Goal: Transaction & Acquisition: Book appointment/travel/reservation

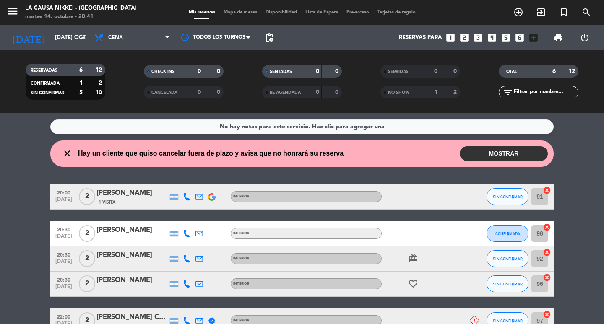
click at [462, 36] on icon "looks_two" at bounding box center [464, 37] width 11 height 11
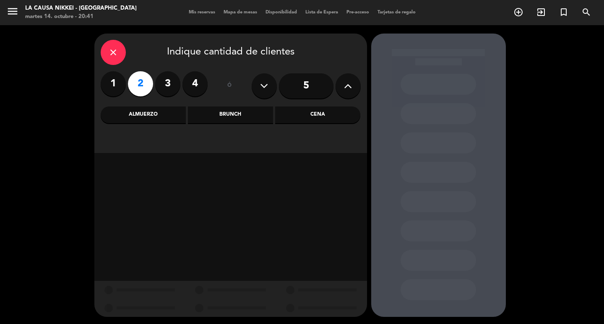
click at [332, 115] on div "Cena" at bounding box center [317, 115] width 85 height 17
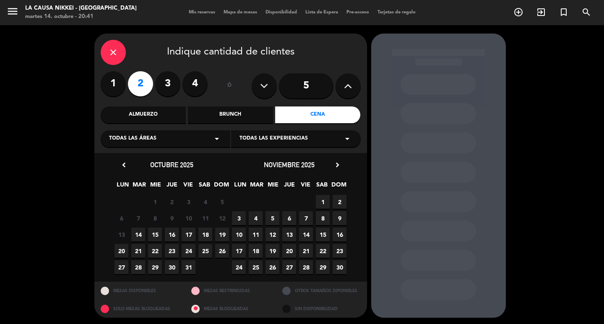
click at [191, 233] on span "17" at bounding box center [189, 235] width 14 height 14
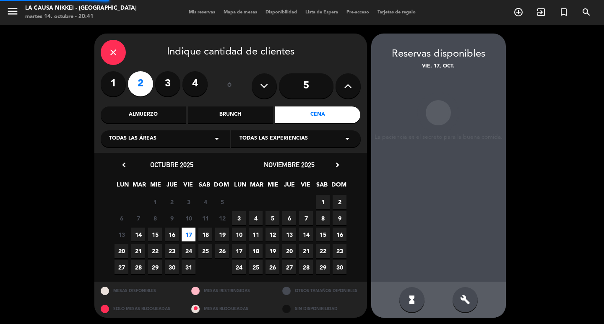
scroll to position [2, 0]
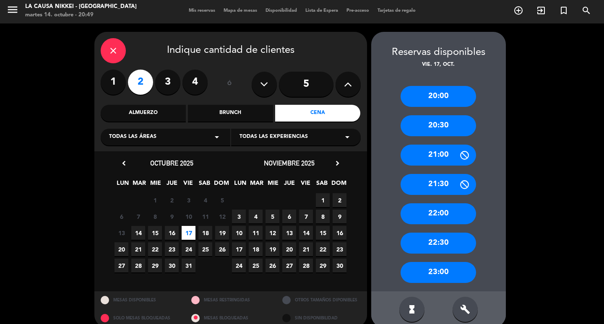
click at [435, 178] on div "21:30" at bounding box center [439, 184] width 76 height 21
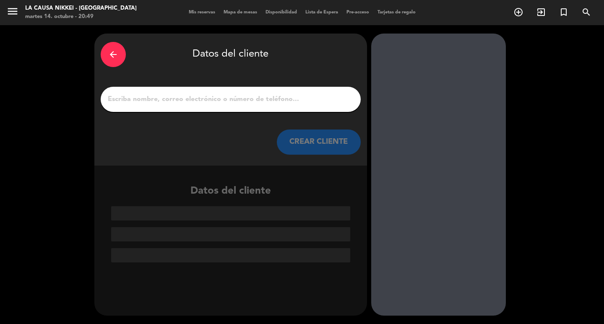
click at [195, 96] on input "1" at bounding box center [231, 100] width 248 height 12
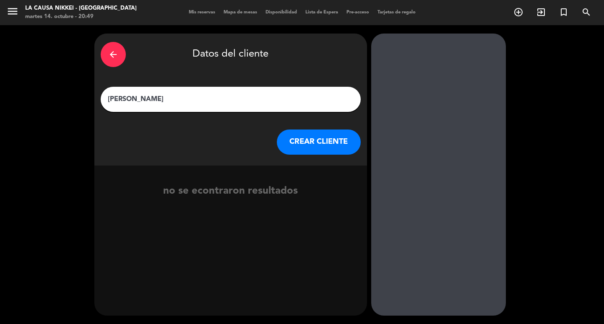
type input "[PERSON_NAME]"
click at [280, 150] on button "CREAR CLIENTE" at bounding box center [319, 142] width 84 height 25
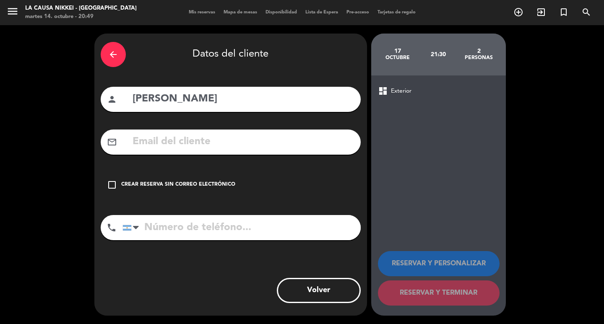
click at [179, 234] on input "tel" at bounding box center [242, 227] width 238 height 25
type input "93546438991"
click at [112, 189] on icon "check_box_outline_blank" at bounding box center [112, 185] width 10 height 10
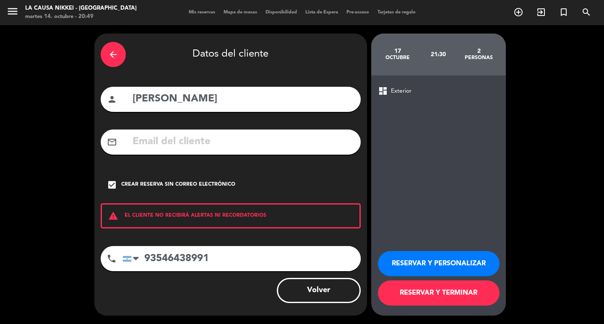
click at [455, 265] on button "RESERVAR Y PERSONALIZAR" at bounding box center [439, 263] width 122 height 25
